Goal: Information Seeking & Learning: Learn about a topic

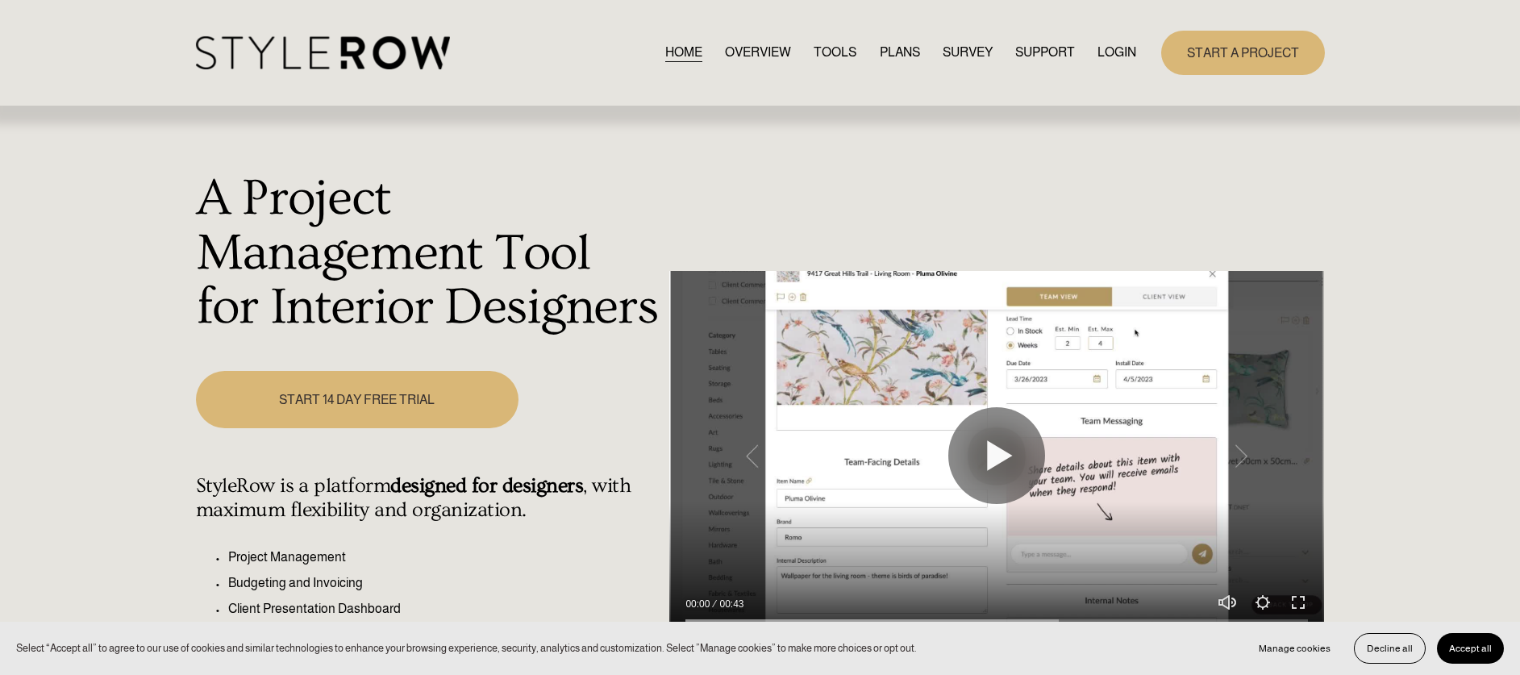
click at [886, 47] on link "PLANS" at bounding box center [900, 53] width 40 height 22
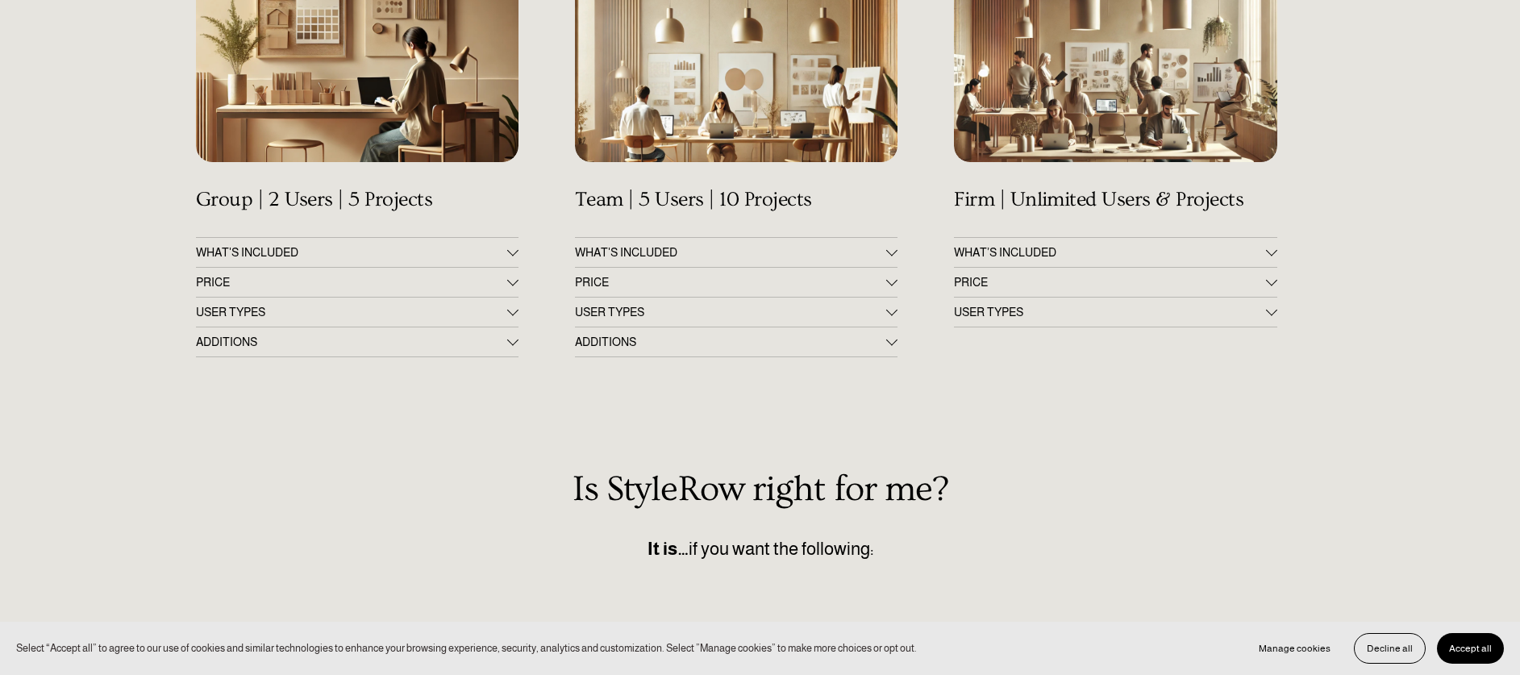
scroll to position [334, 0]
click at [347, 278] on span "PRICE" at bounding box center [351, 281] width 311 height 13
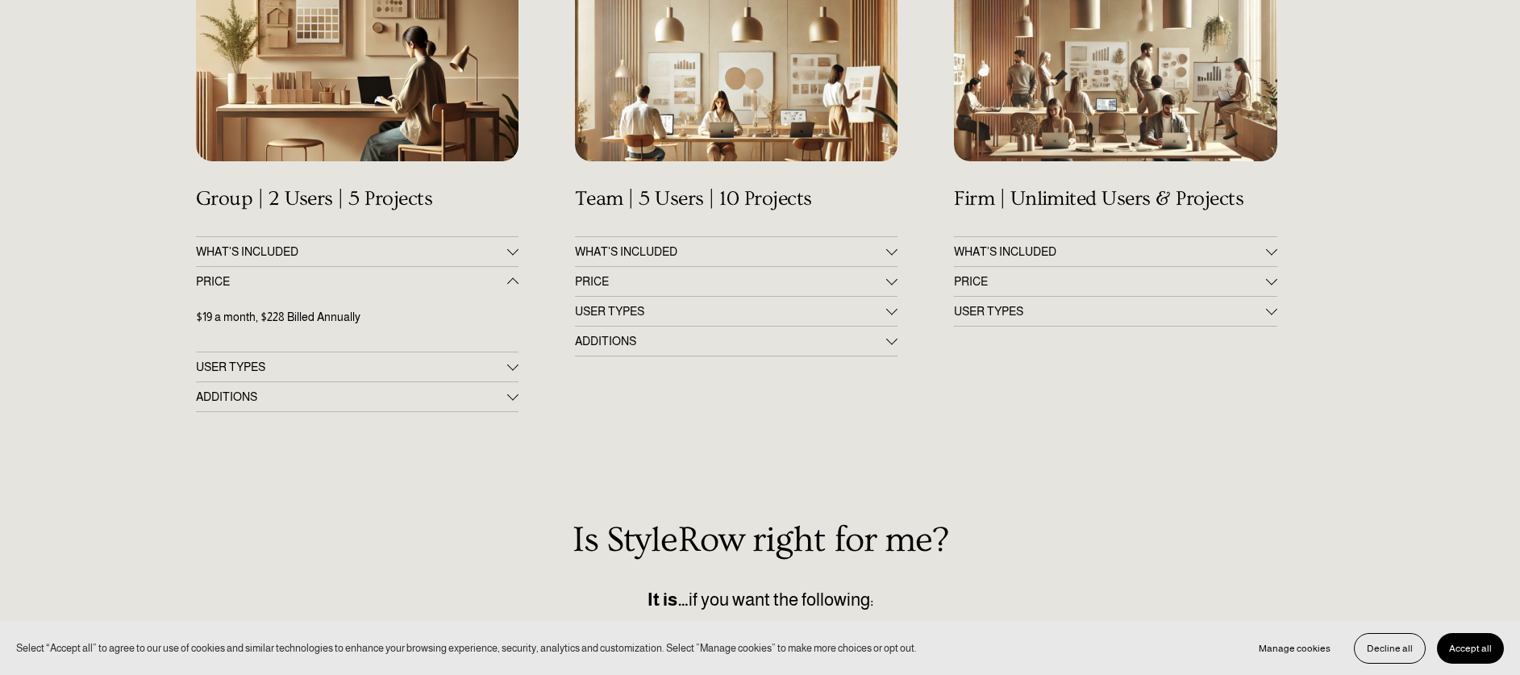
click at [771, 276] on span "PRICE" at bounding box center [730, 281] width 311 height 13
click at [1098, 285] on span "PRICE" at bounding box center [1109, 281] width 311 height 13
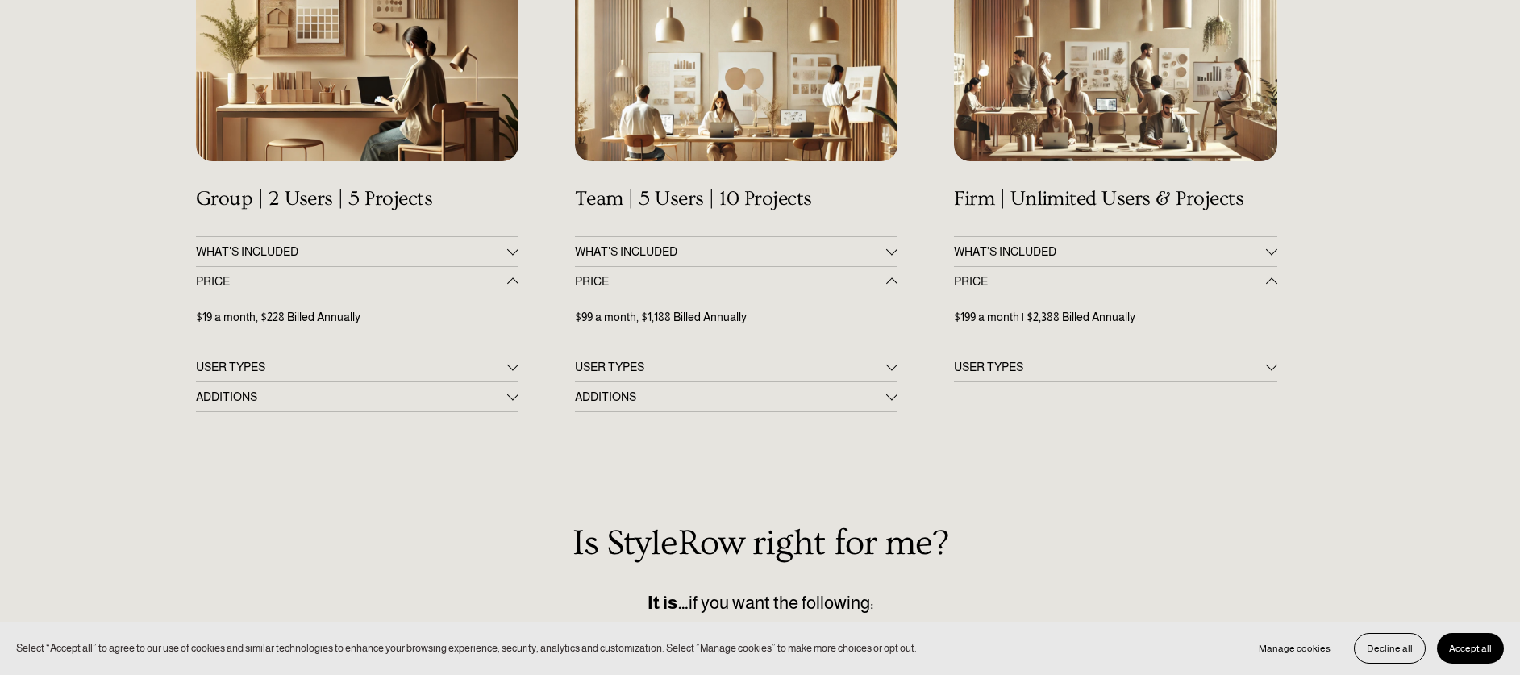
click at [459, 363] on span "USER TYPES" at bounding box center [351, 366] width 311 height 13
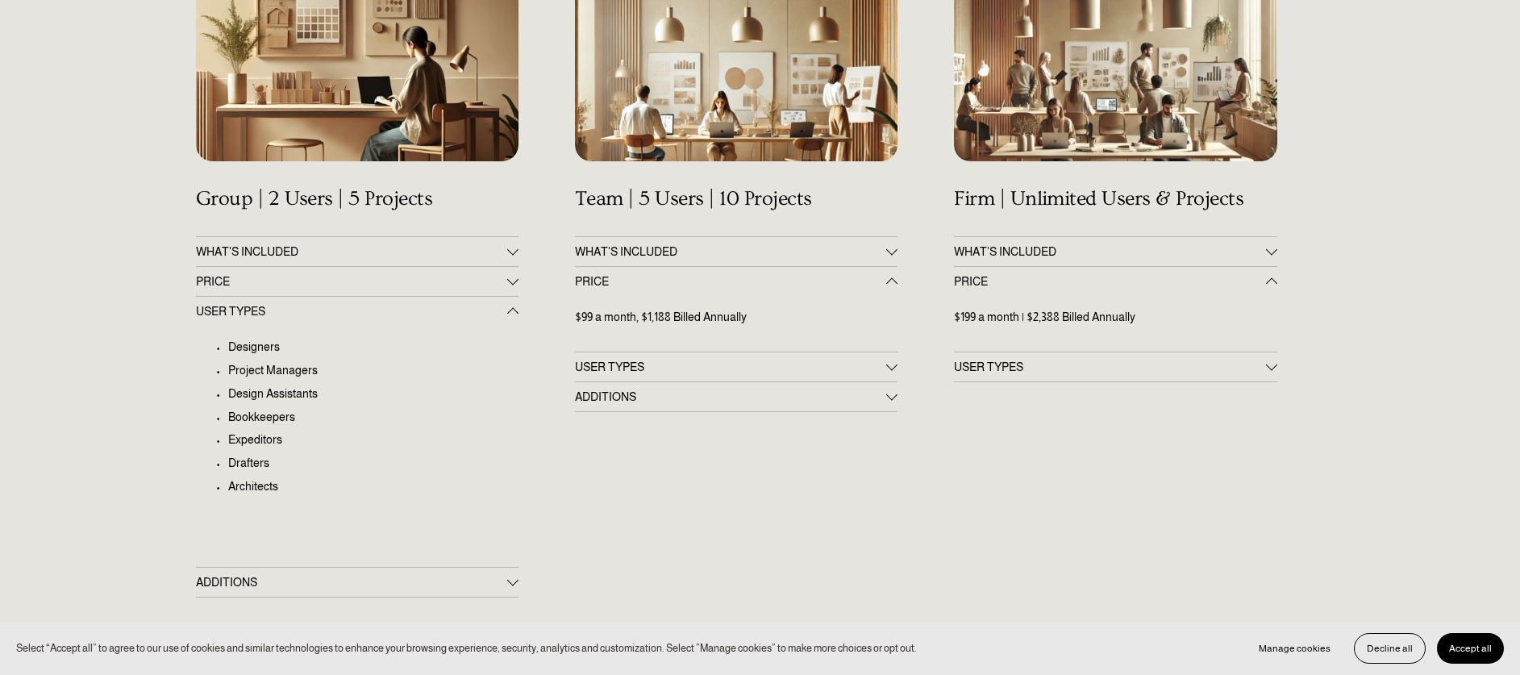
click at [708, 398] on span "ADDITIONS" at bounding box center [730, 396] width 311 height 13
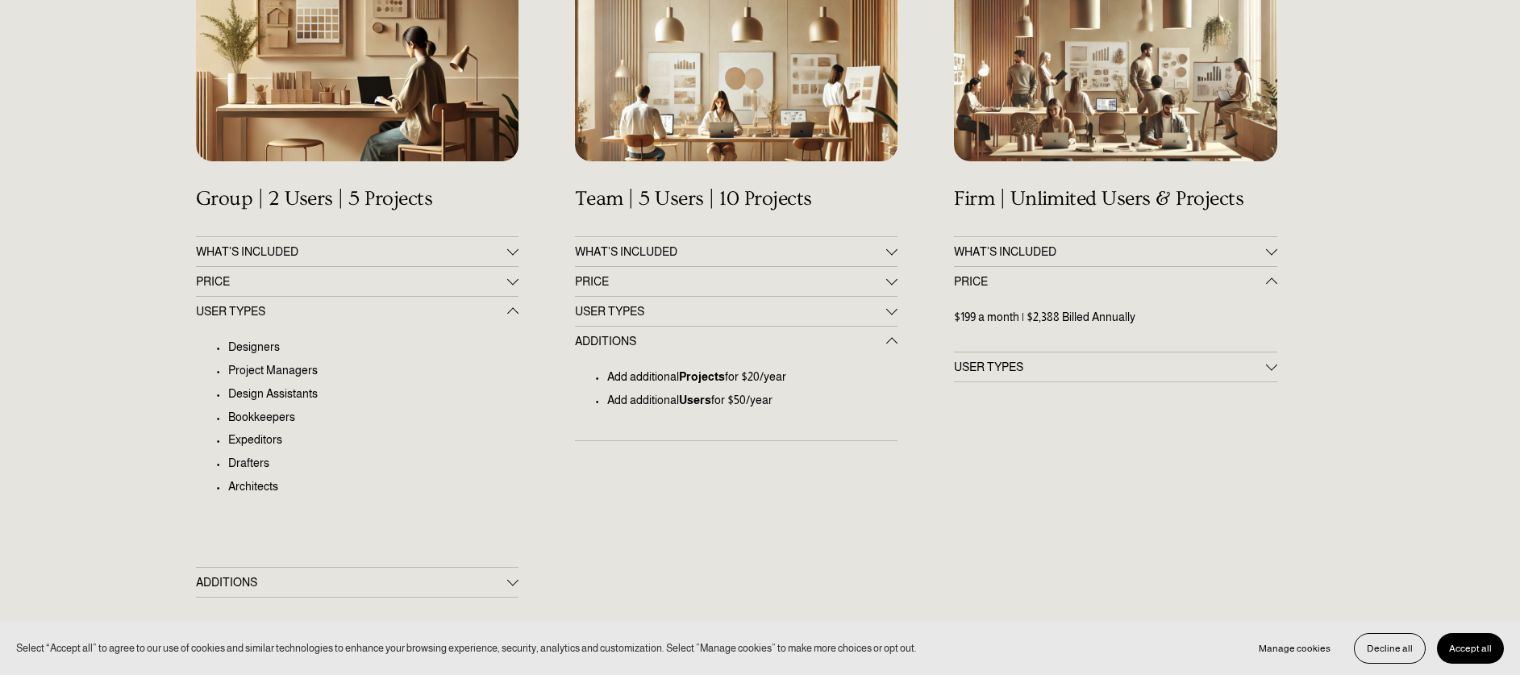
click at [699, 316] on span "USER TYPES" at bounding box center [730, 311] width 311 height 13
click at [1021, 372] on span "USER TYPES" at bounding box center [1109, 366] width 311 height 13
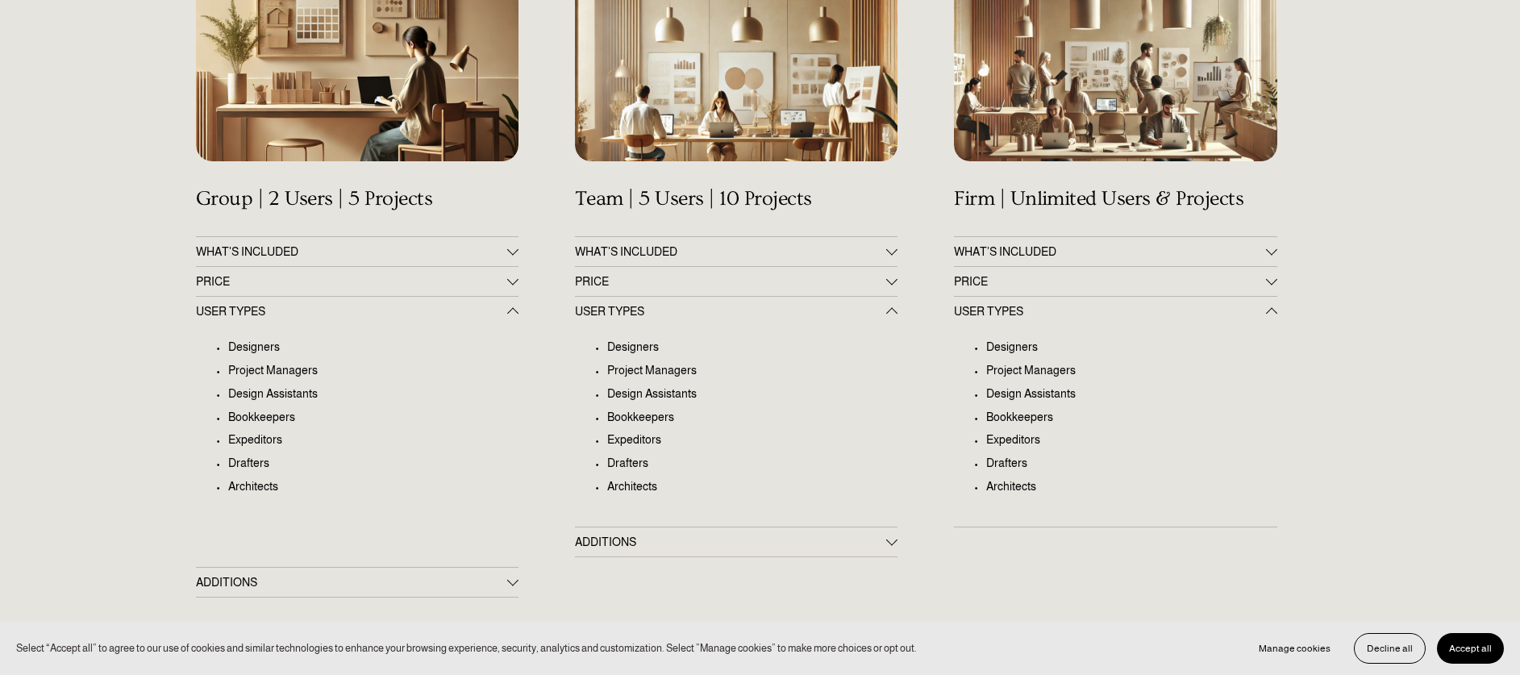
click at [269, 254] on span "WHAT'S INCLUDED" at bounding box center [351, 251] width 311 height 13
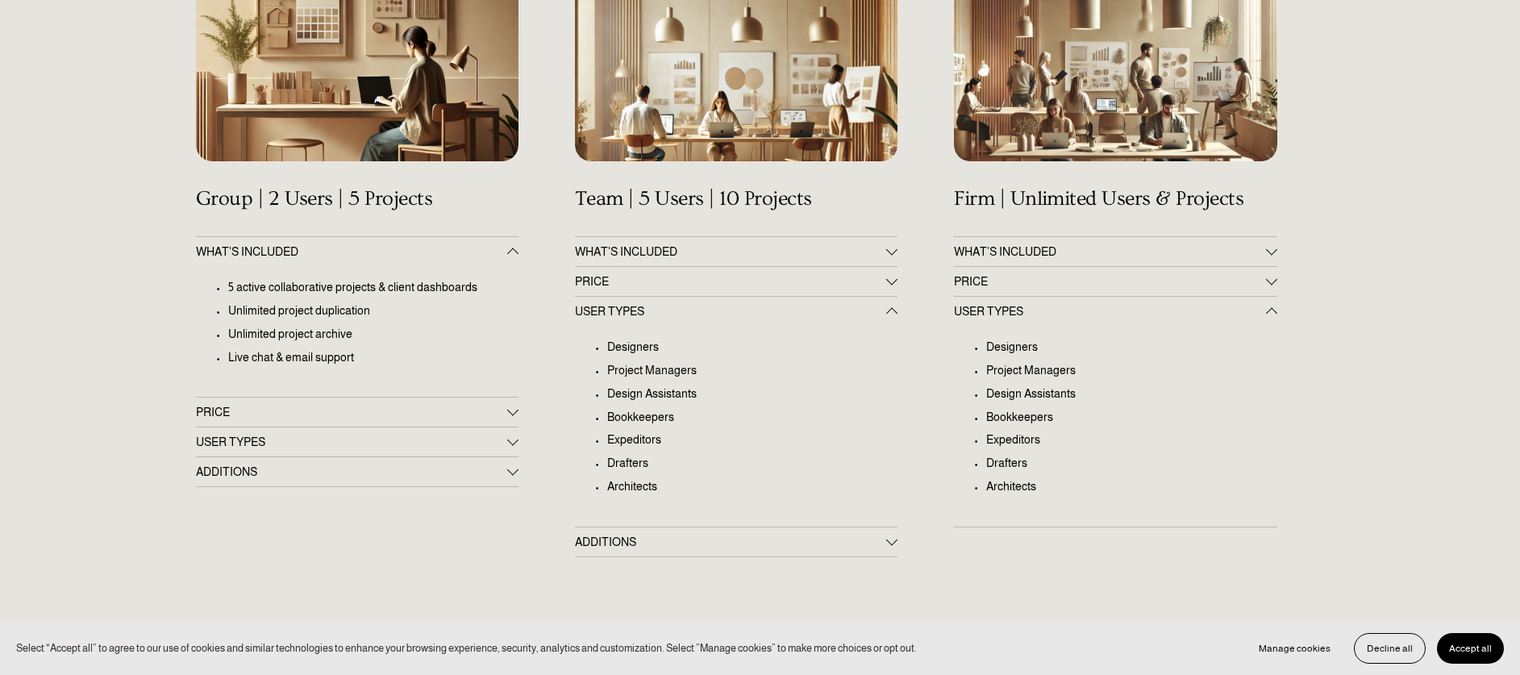
click at [269, 256] on span "WHAT'S INCLUDED" at bounding box center [351, 251] width 311 height 13
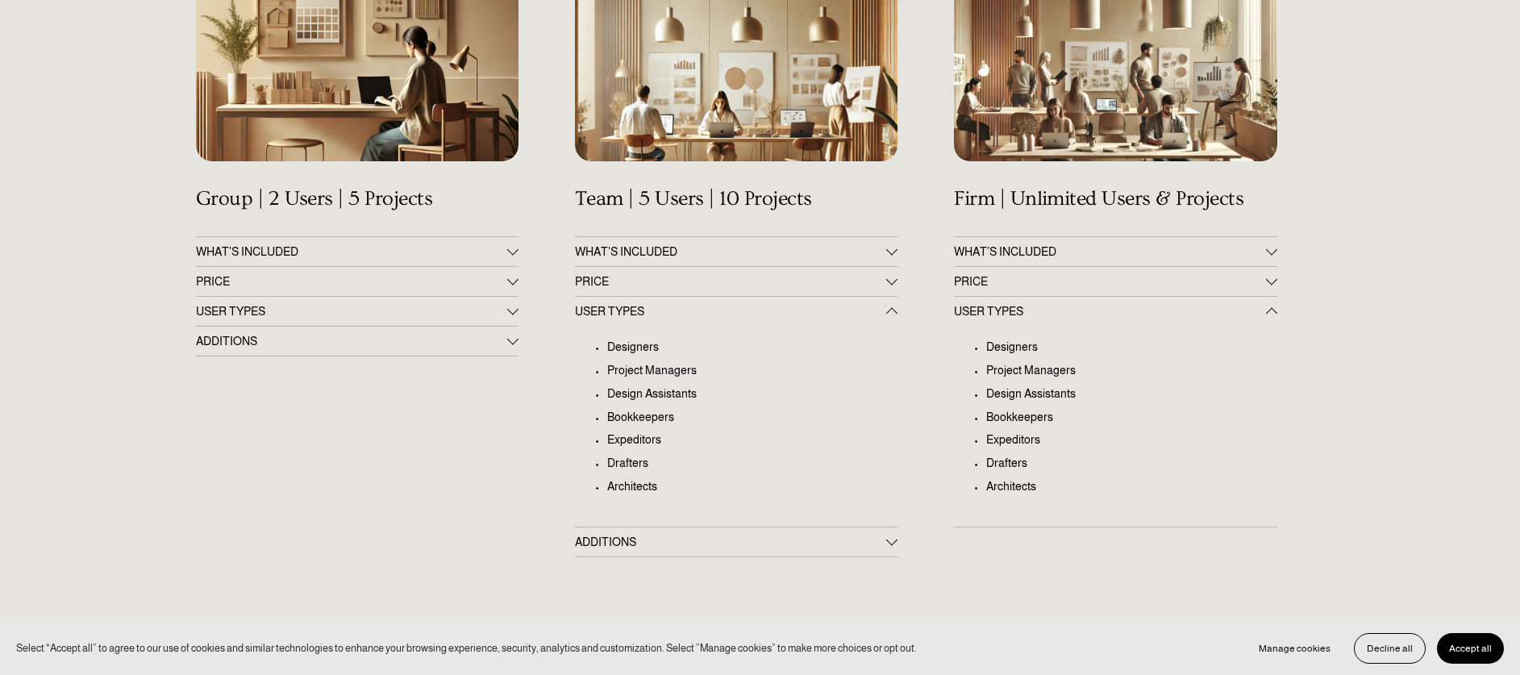
click at [260, 291] on button "PRICE" at bounding box center [357, 281] width 323 height 29
click at [314, 250] on span "WHAT'S INCLUDED" at bounding box center [351, 251] width 311 height 13
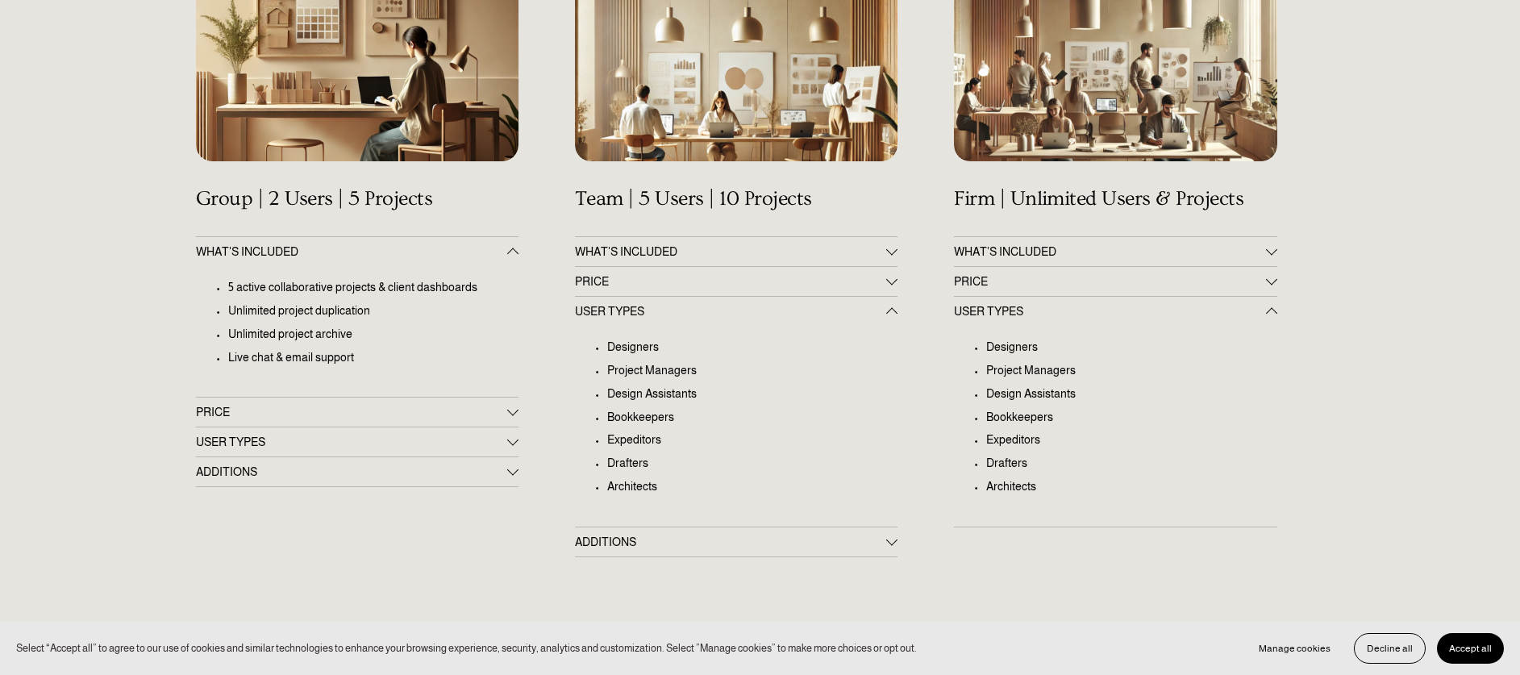
click at [760, 246] on span "WHAT'S INCLUDED" at bounding box center [730, 251] width 311 height 13
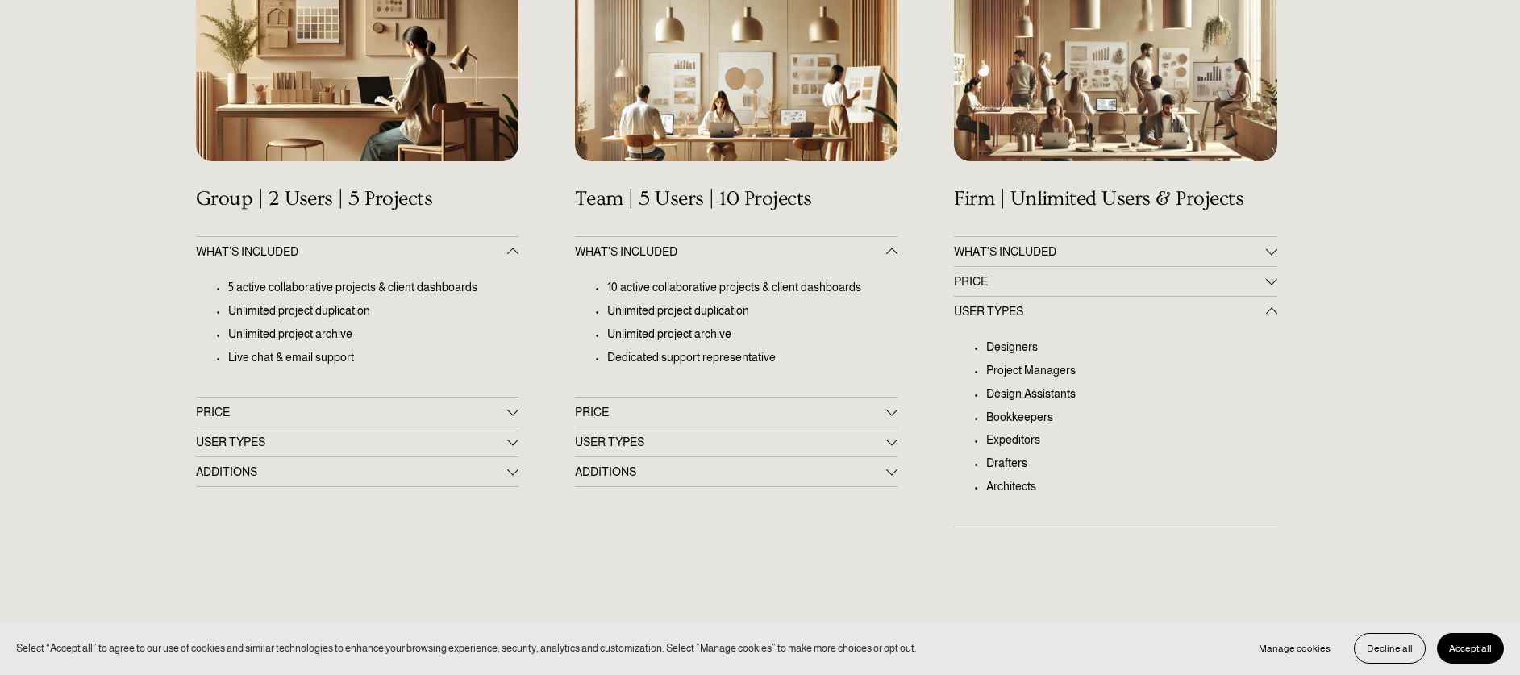
click at [653, 411] on span "PRICE" at bounding box center [730, 412] width 311 height 13
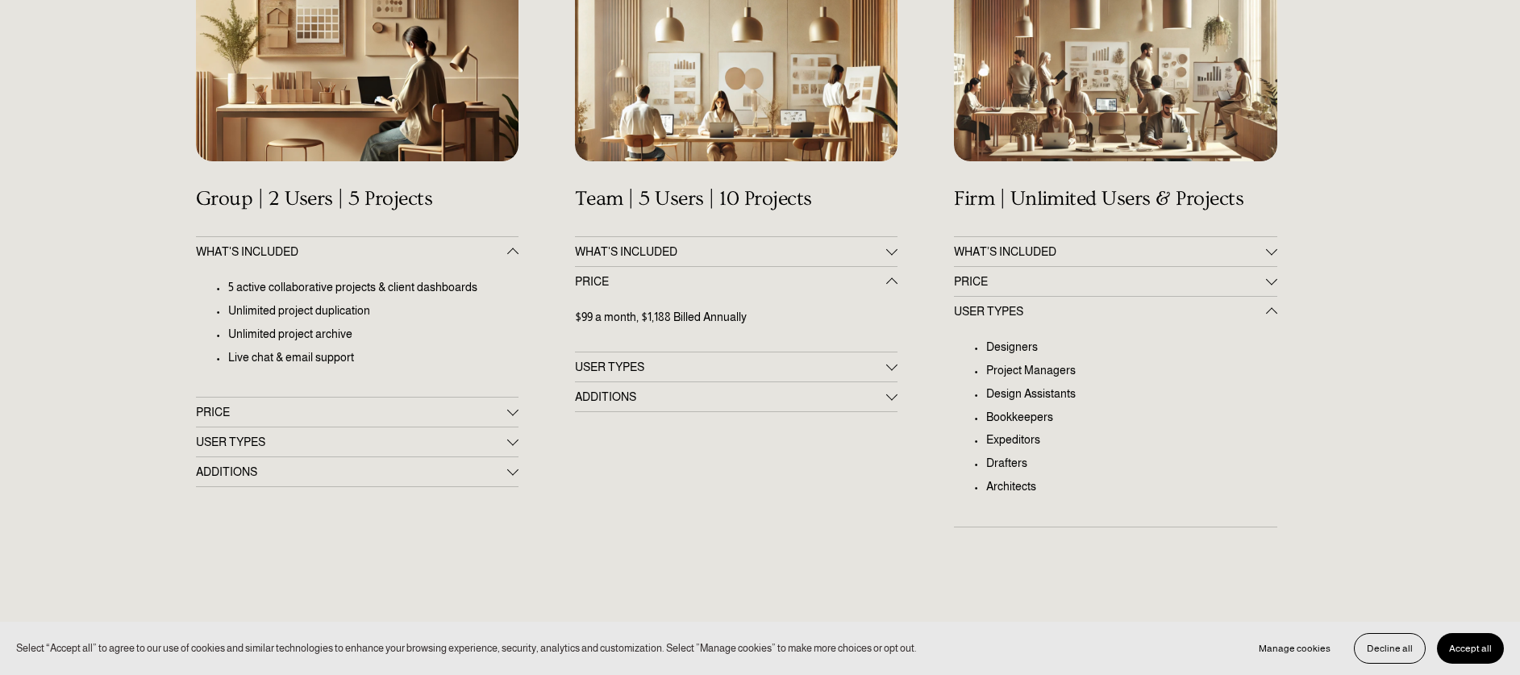
click at [1006, 283] on span "PRICE" at bounding box center [1109, 281] width 311 height 13
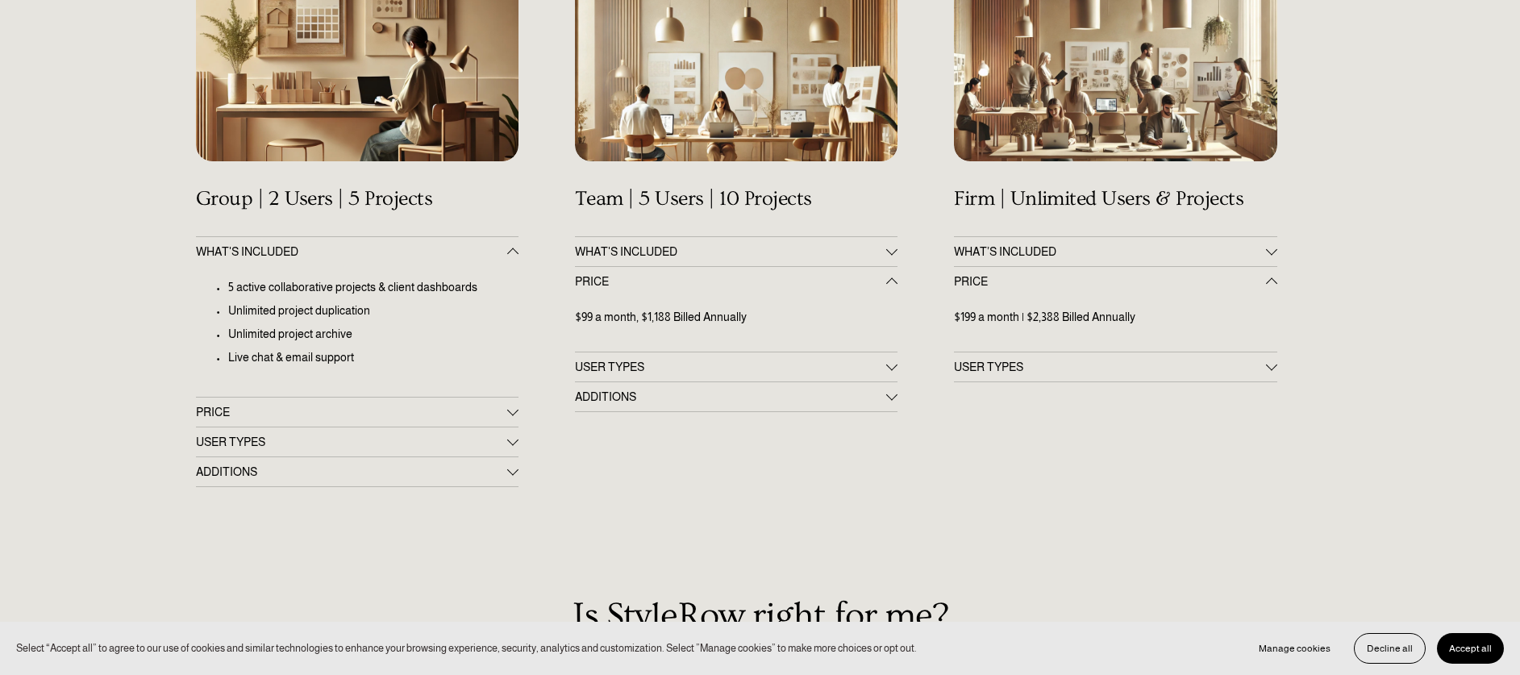
click at [713, 246] on span "WHAT'S INCLUDED" at bounding box center [730, 251] width 311 height 13
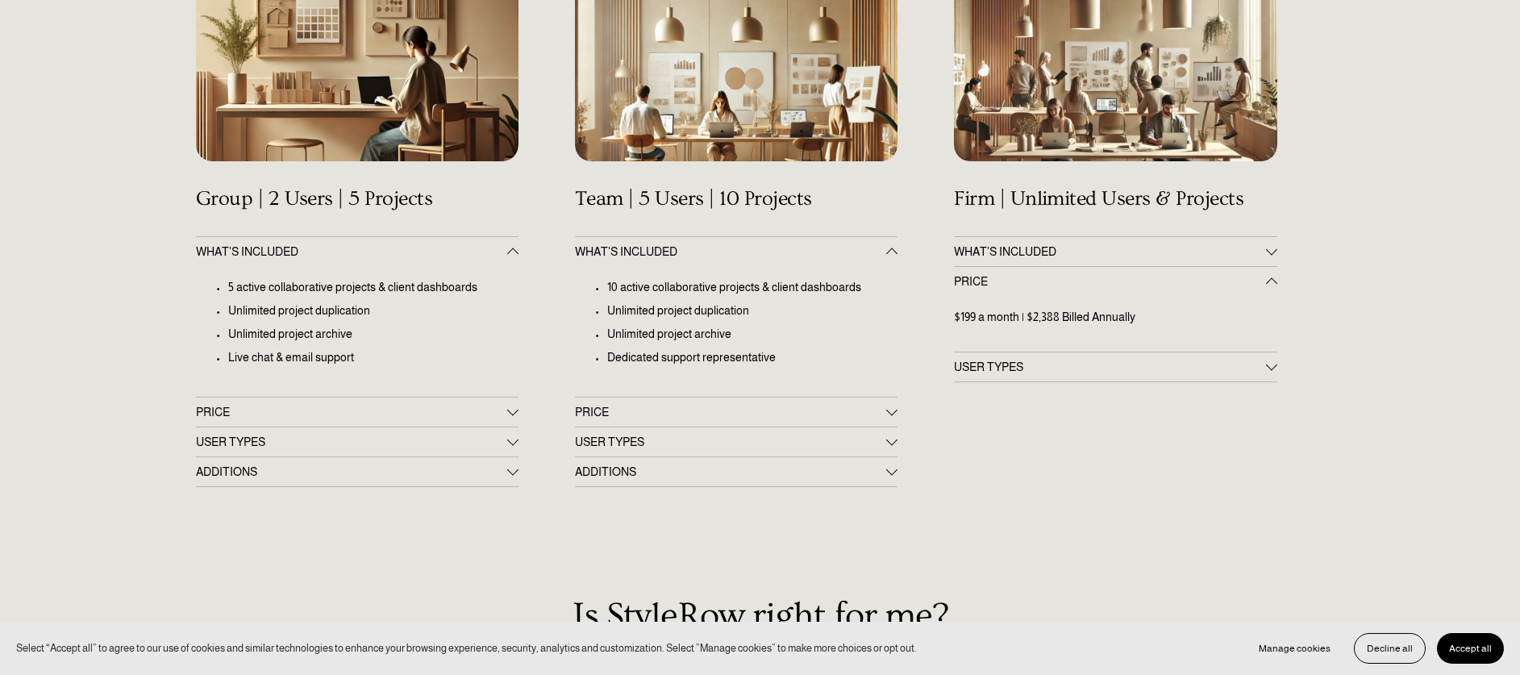
scroll to position [302, 0]
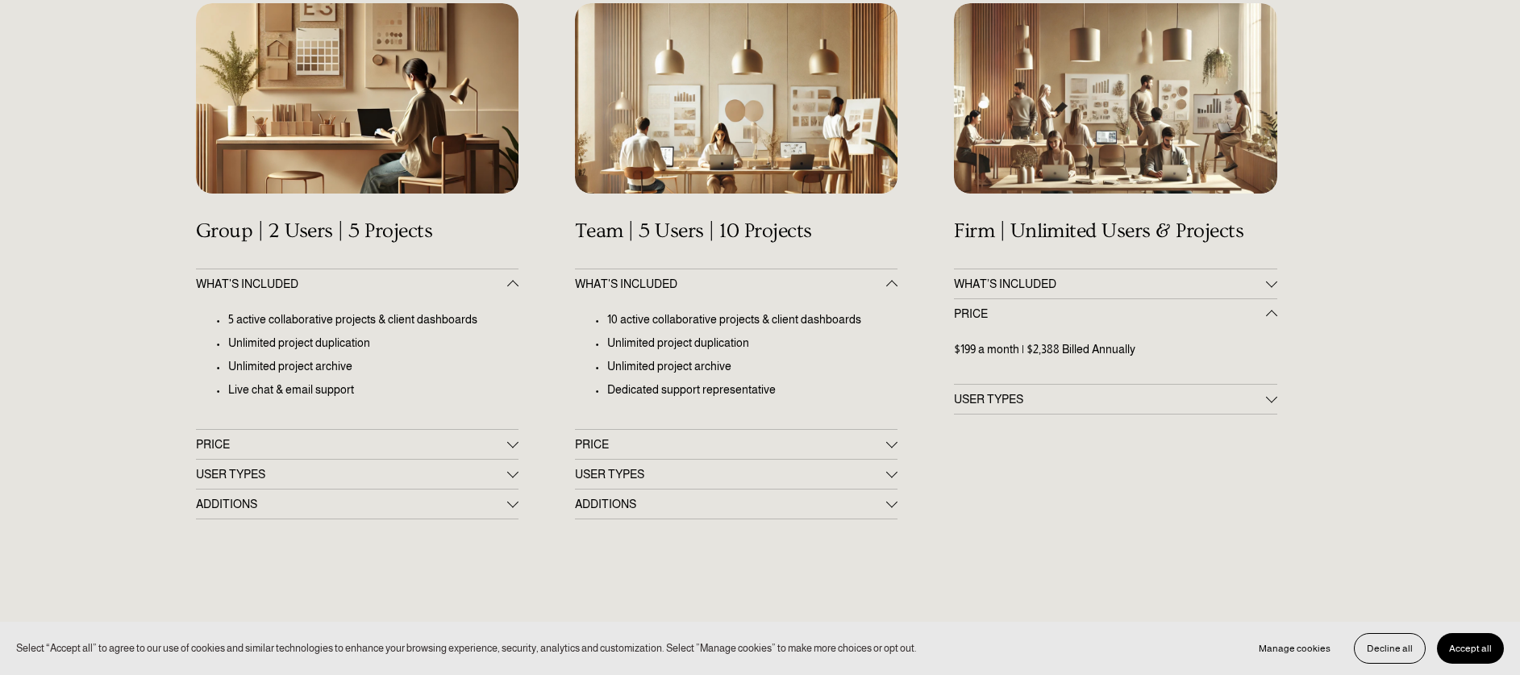
click at [1151, 285] on span "WHAT’S INCLUDED" at bounding box center [1109, 283] width 311 height 13
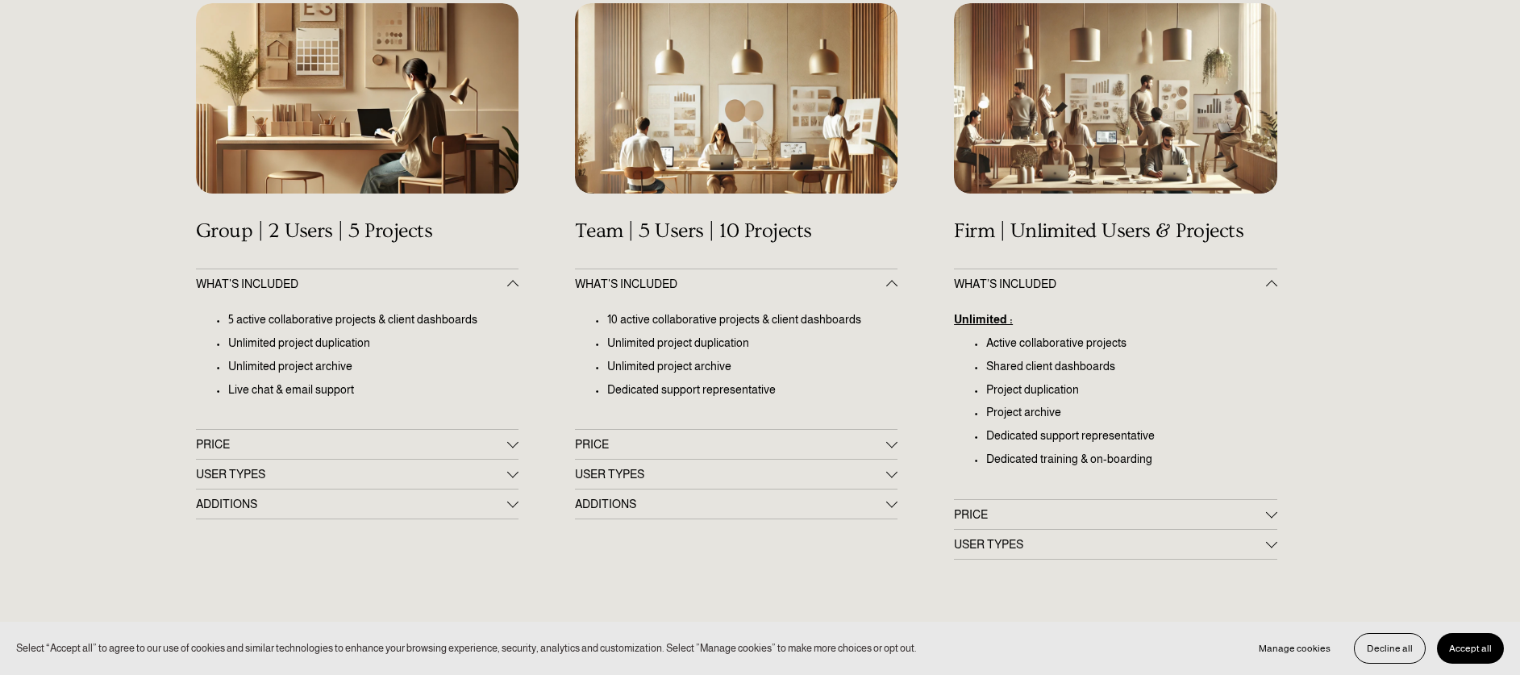
click at [620, 443] on span "PRICE" at bounding box center [730, 444] width 311 height 13
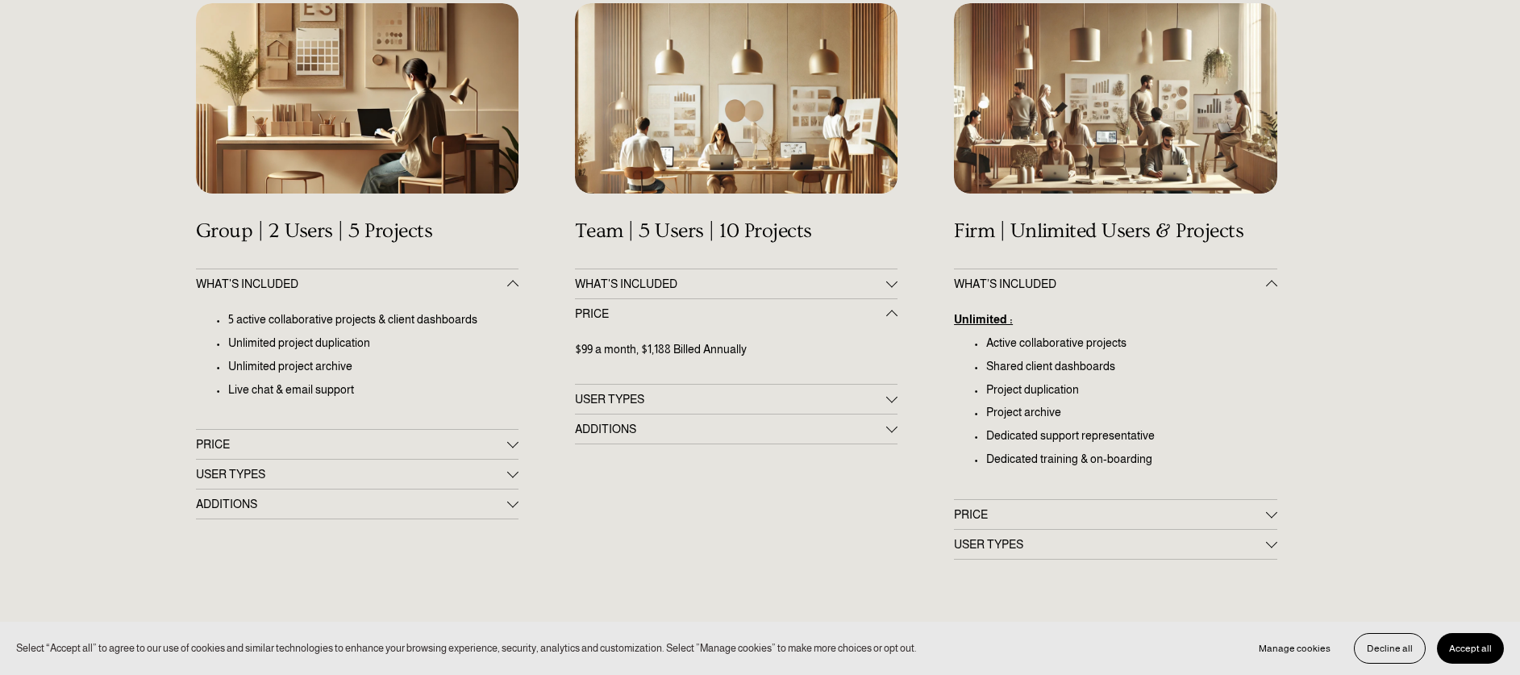
click at [435, 454] on button "PRICE" at bounding box center [357, 444] width 323 height 29
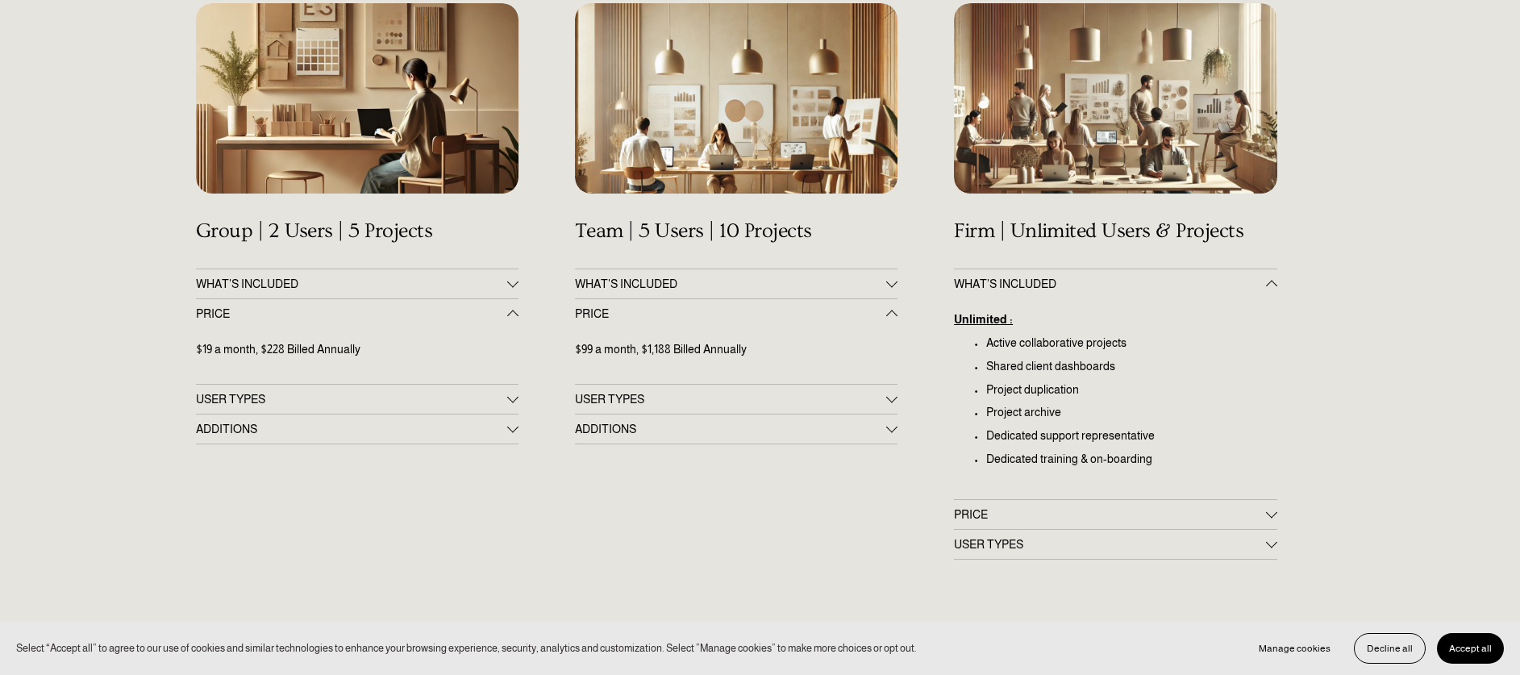
click at [988, 529] on div at bounding box center [1115, 529] width 323 height 1
click at [993, 518] on span "PRICE" at bounding box center [1109, 514] width 311 height 13
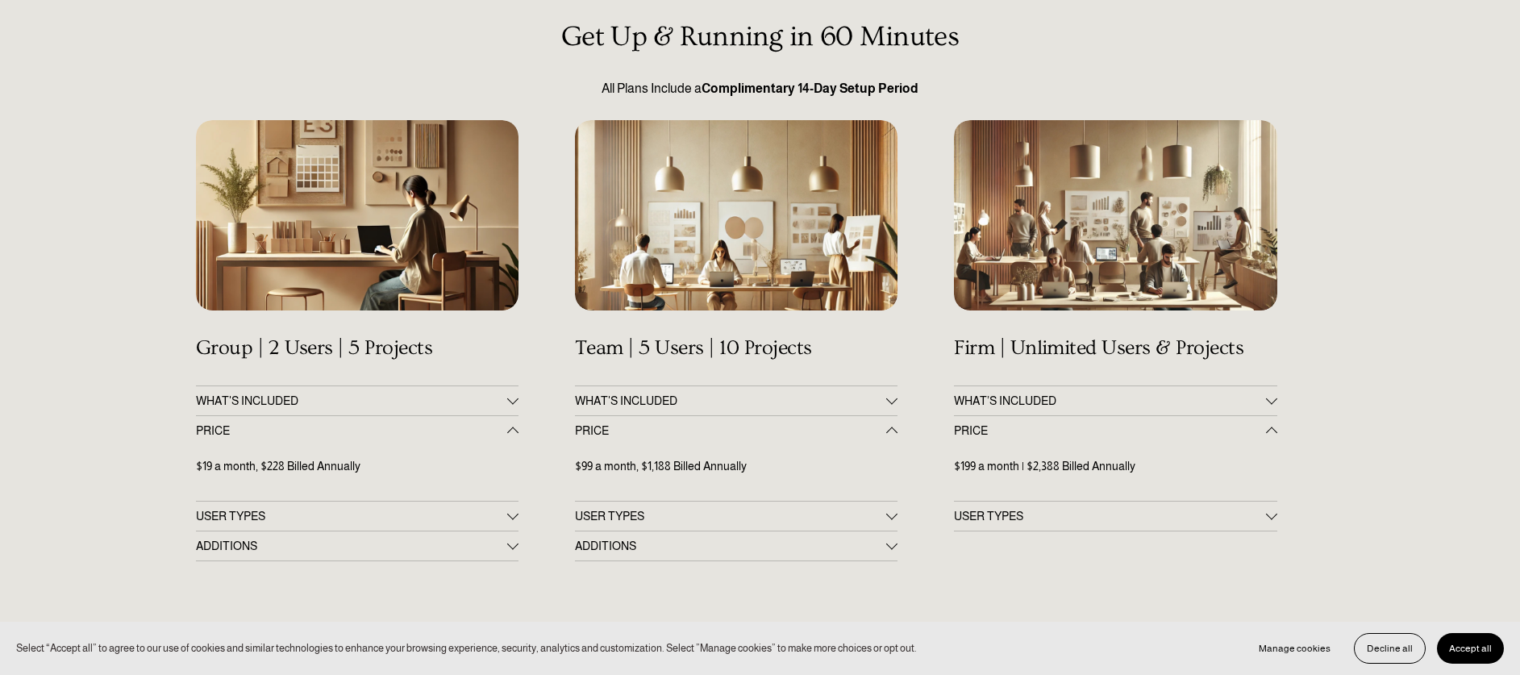
scroll to position [0, 0]
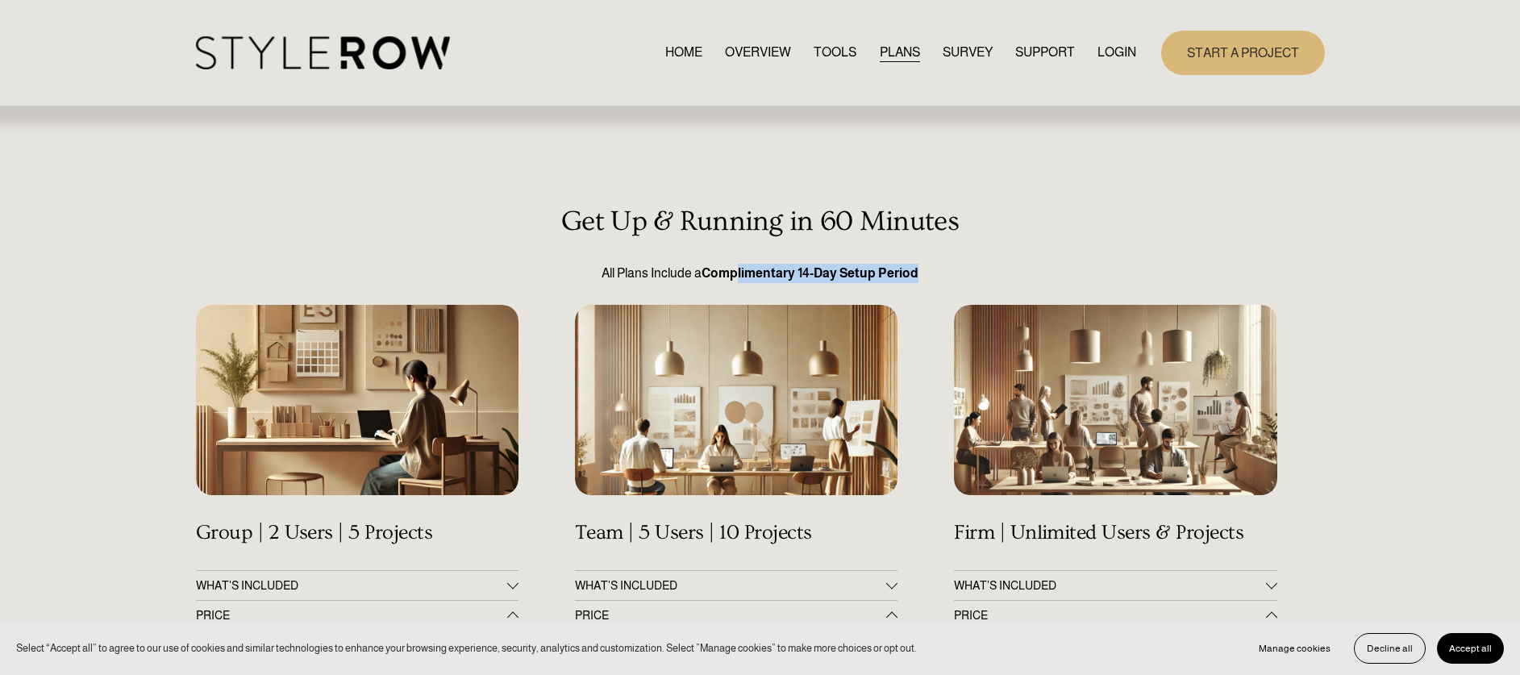
drag, startPoint x: 737, startPoint y: 270, endPoint x: 975, endPoint y: 262, distance: 238.0
click at [980, 270] on p "All Plans Include a Complimentary 14-Day Setup Period" at bounding box center [760, 273] width 1129 height 19
